Goal: Task Accomplishment & Management: Manage account settings

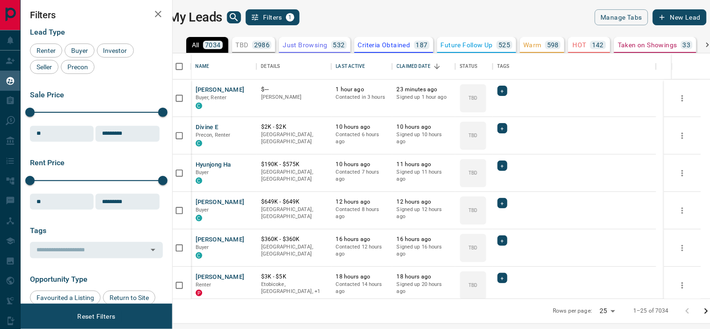
scroll to position [237, 525]
drag, startPoint x: 271, startPoint y: 44, endPoint x: 176, endPoint y: 101, distance: 110.6
click at [270, 44] on p "2986" at bounding box center [262, 45] width 16 height 7
click at [82, 51] on span "Buyer" at bounding box center [79, 50] width 23 height 7
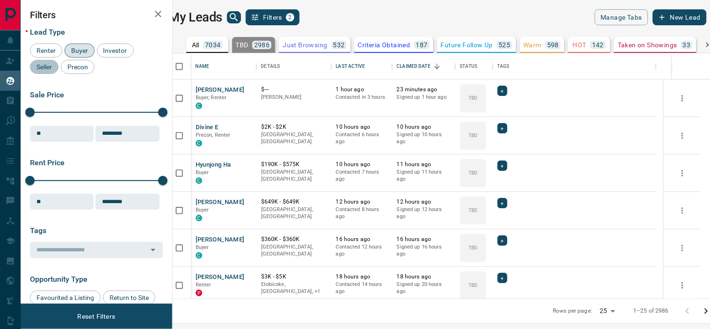
click at [51, 66] on span "Seller" at bounding box center [44, 66] width 22 height 7
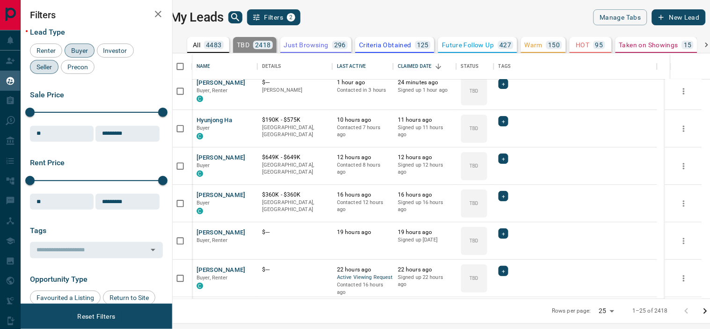
scroll to position [0, 0]
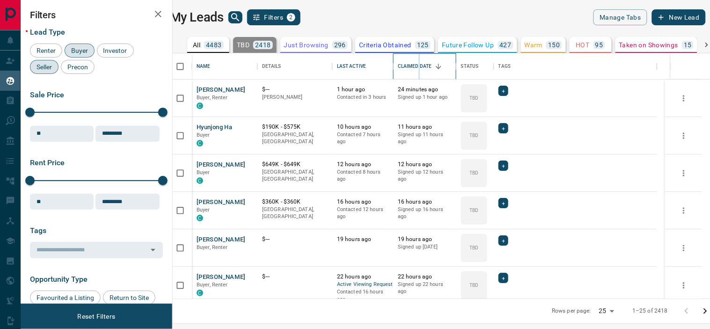
click at [427, 63] on div "Claimed Date" at bounding box center [415, 66] width 34 height 26
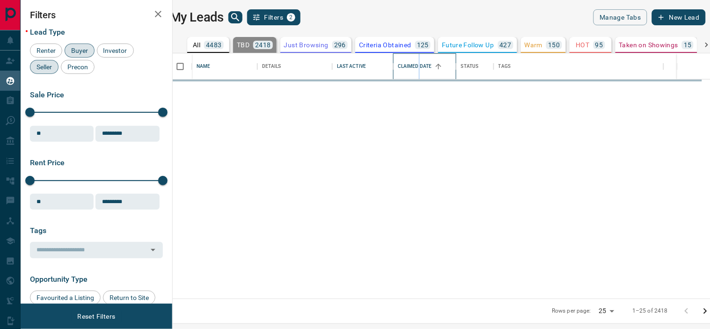
click at [427, 67] on div "Claimed Date" at bounding box center [415, 66] width 34 height 26
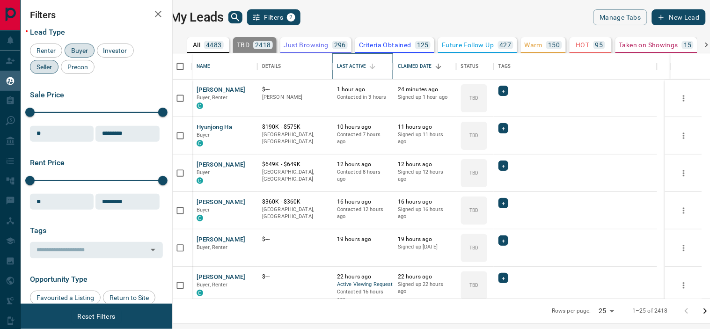
click at [366, 64] on div "Last Active" at bounding box center [351, 66] width 29 height 26
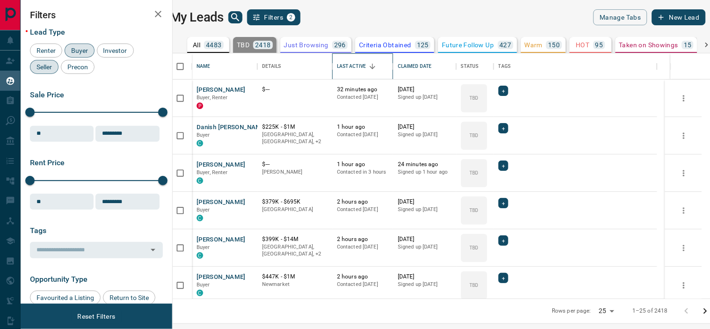
click at [366, 64] on div "Last Active" at bounding box center [351, 66] width 29 height 26
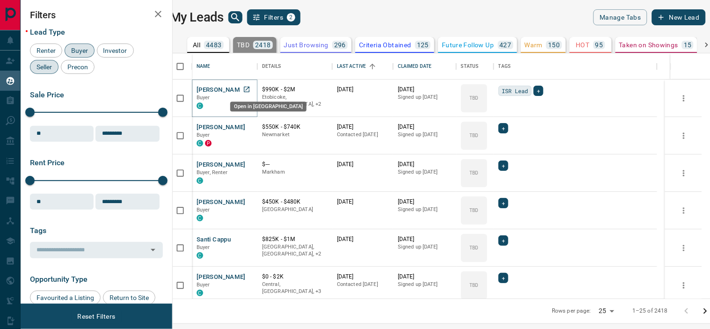
click at [250, 88] on icon "Open in New Tab" at bounding box center [246, 89] width 7 height 7
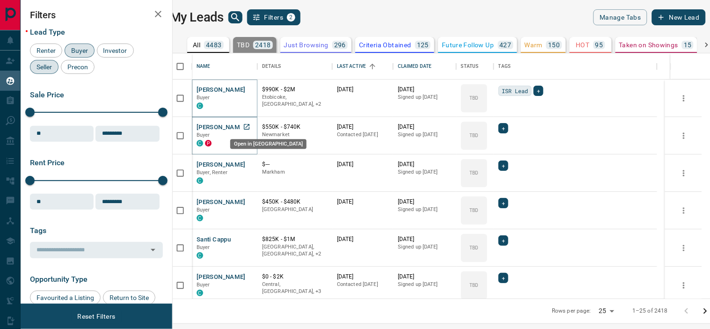
click at [250, 125] on icon "Open in New Tab" at bounding box center [246, 126] width 7 height 7
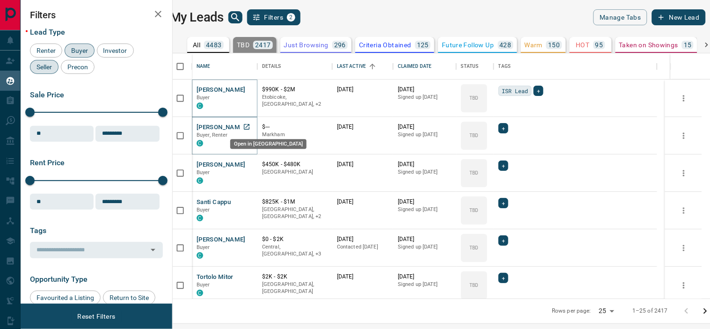
click at [250, 125] on icon "Open in New Tab" at bounding box center [246, 126] width 7 height 7
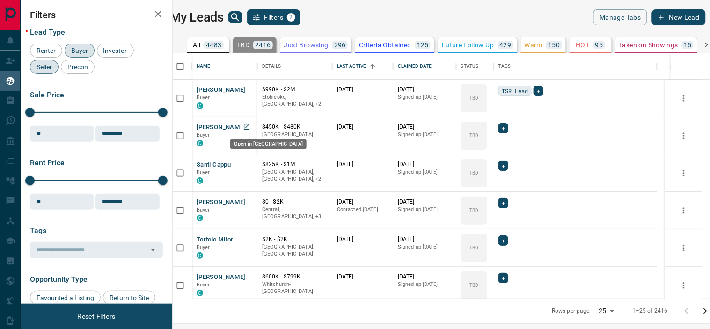
click at [250, 125] on icon "Open in New Tab" at bounding box center [246, 126] width 7 height 7
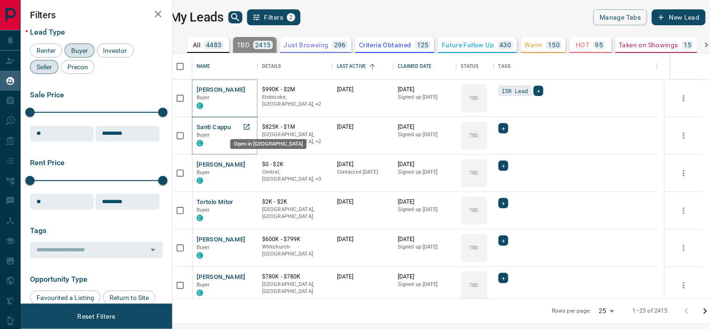
click at [250, 127] on icon "Open in New Tab" at bounding box center [246, 126] width 7 height 7
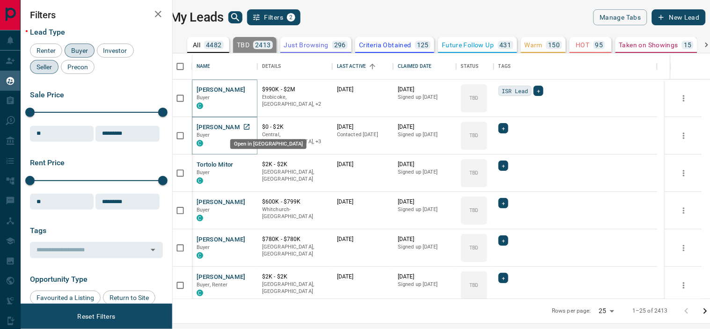
click at [250, 126] on icon "Open in New Tab" at bounding box center [246, 126] width 7 height 7
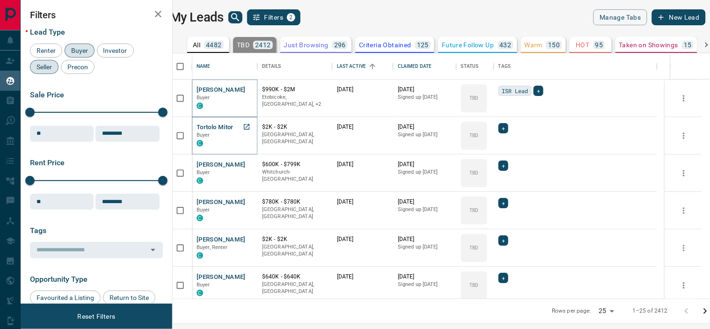
click at [250, 125] on icon "Open in New Tab" at bounding box center [246, 126] width 7 height 7
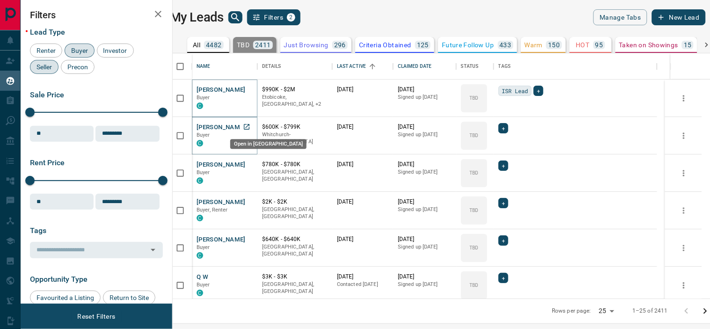
click at [250, 125] on icon "Open in New Tab" at bounding box center [246, 126] width 7 height 7
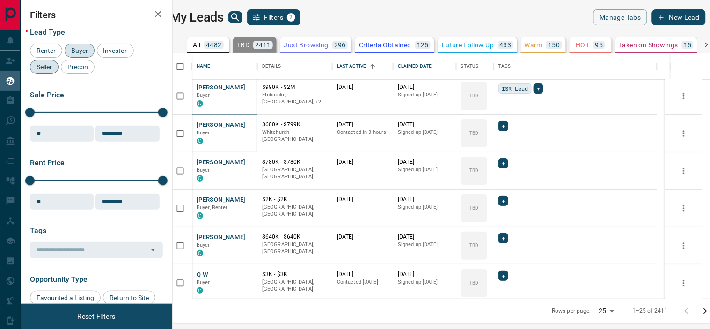
scroll to position [0, 0]
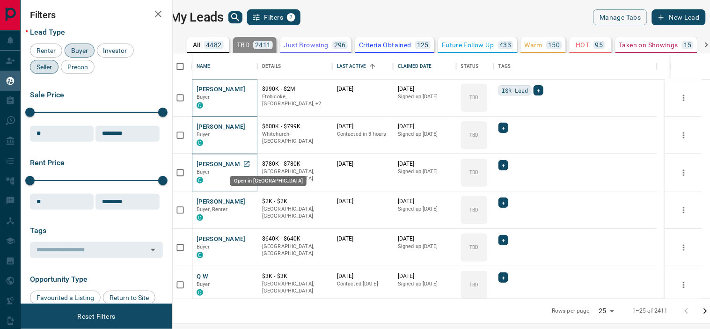
click at [250, 161] on icon "Open in New Tab" at bounding box center [246, 163] width 7 height 7
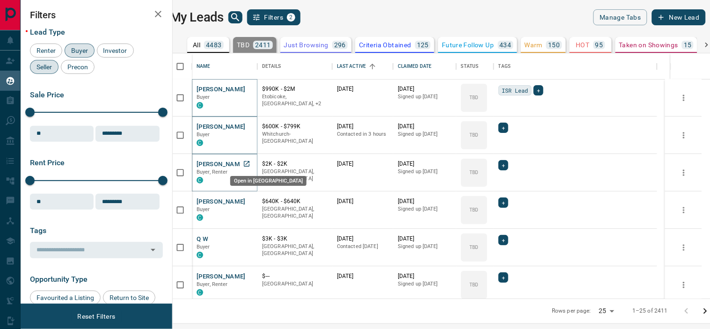
click at [249, 161] on link "Open in New Tab" at bounding box center [247, 164] width 12 height 12
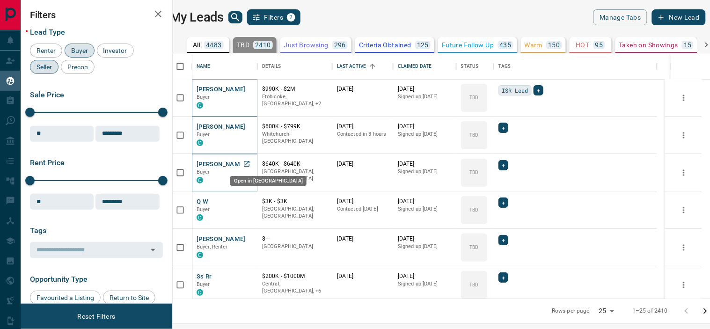
click at [250, 165] on icon "Open in New Tab" at bounding box center [246, 163] width 7 height 7
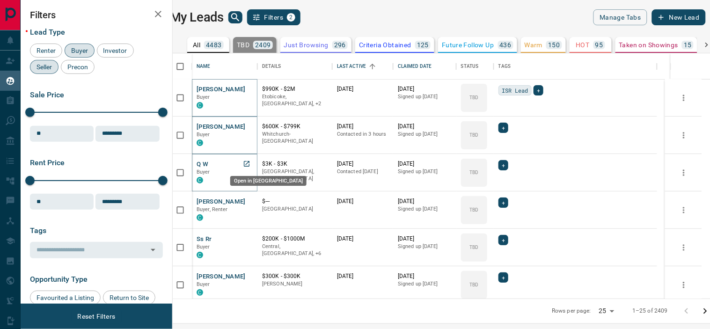
click at [250, 162] on icon "Open in New Tab" at bounding box center [246, 163] width 7 height 7
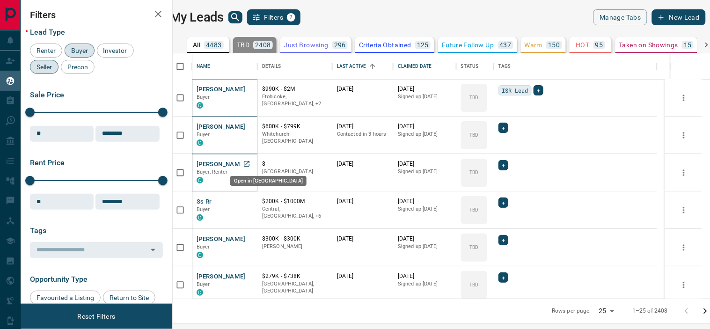
click at [250, 165] on icon "Open in New Tab" at bounding box center [246, 163] width 7 height 7
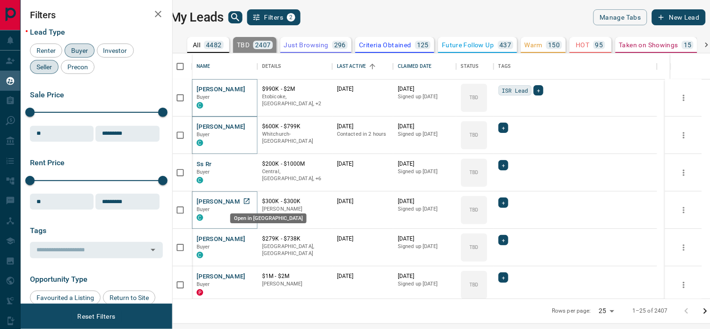
click at [249, 203] on icon "Open in New Tab" at bounding box center [247, 201] width 6 height 6
click at [249, 202] on link "Open in New Tab" at bounding box center [247, 201] width 12 height 12
click at [250, 199] on icon "Open in New Tab" at bounding box center [246, 201] width 7 height 7
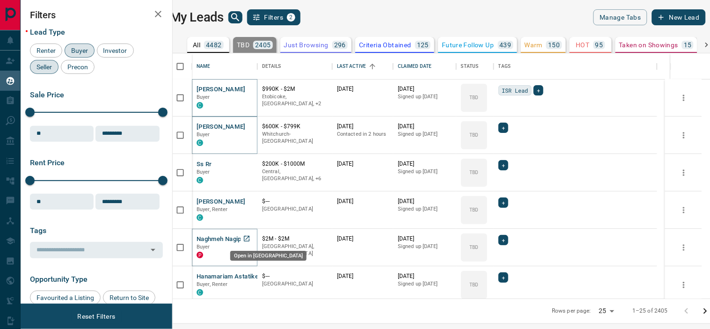
click at [250, 235] on icon "Open in New Tab" at bounding box center [246, 238] width 7 height 7
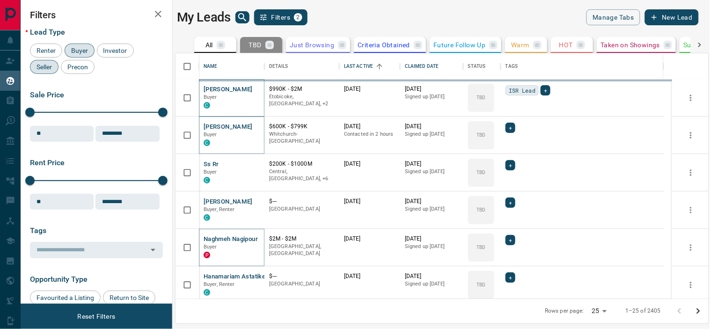
scroll to position [44, 0]
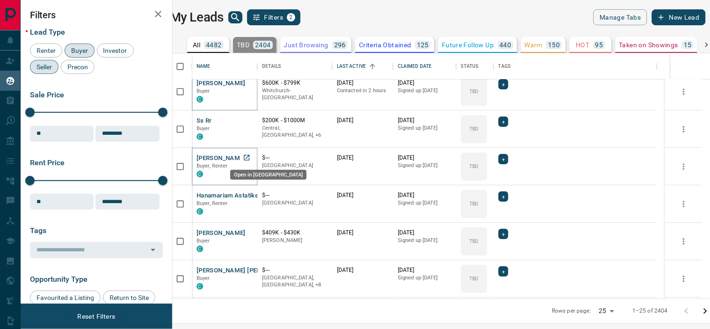
click at [250, 155] on icon "Open in New Tab" at bounding box center [246, 157] width 7 height 7
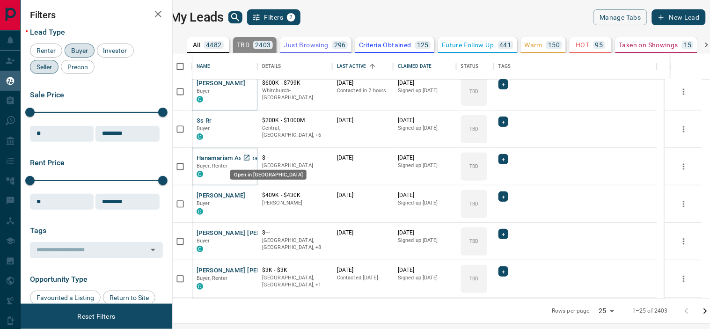
click at [250, 156] on icon "Open in New Tab" at bounding box center [246, 157] width 7 height 7
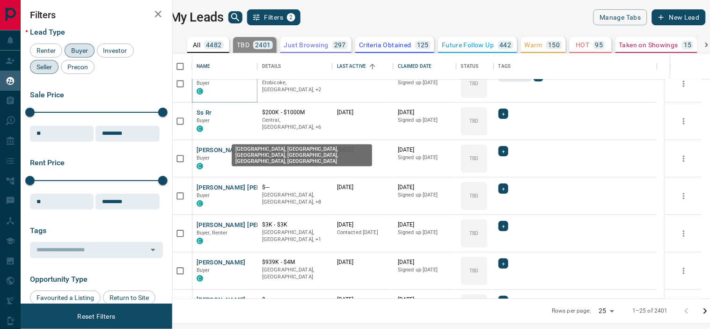
scroll to position [0, 0]
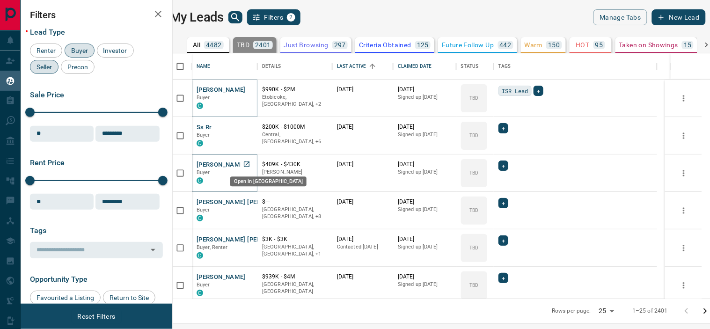
click at [250, 164] on icon "Open in New Tab" at bounding box center [246, 164] width 7 height 7
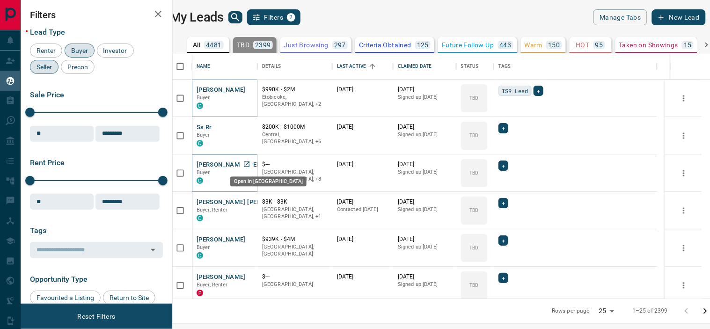
click at [250, 164] on icon "Open in New Tab" at bounding box center [246, 164] width 7 height 7
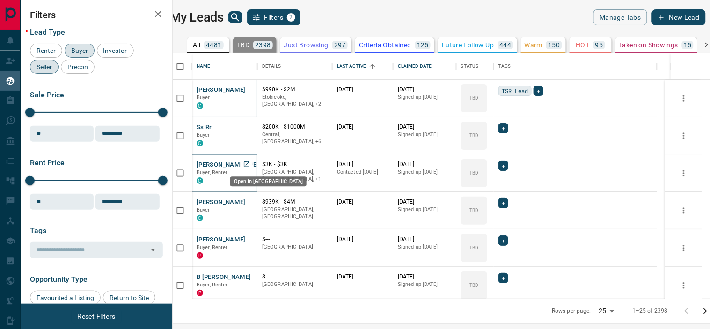
click at [249, 164] on icon "Open in New Tab" at bounding box center [247, 164] width 6 height 6
click at [250, 165] on icon "Open in New Tab" at bounding box center [246, 164] width 7 height 7
